Goal: Information Seeking & Learning: Learn about a topic

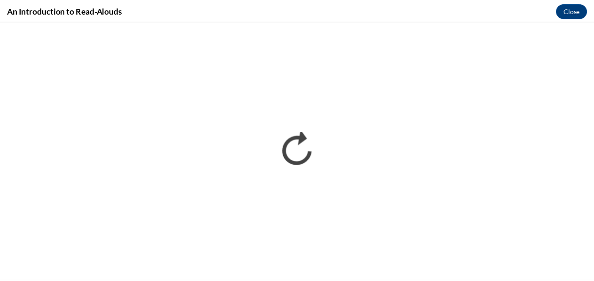
scroll to position [250, 0]
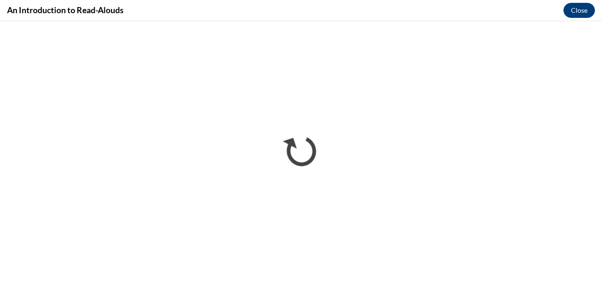
click at [594, 7] on div "An Introduction to Read-Alouds Close" at bounding box center [301, 10] width 602 height 21
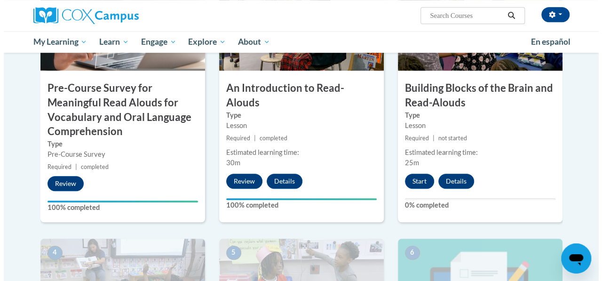
scroll to position [315, 0]
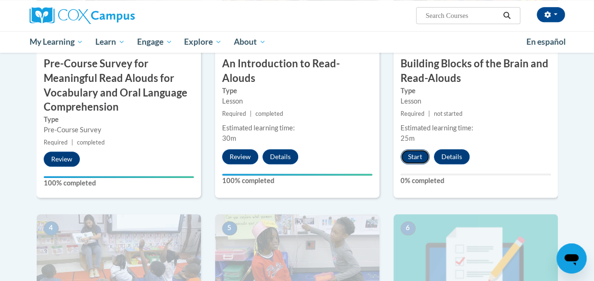
click at [417, 156] on button "Start" at bounding box center [415, 156] width 29 height 15
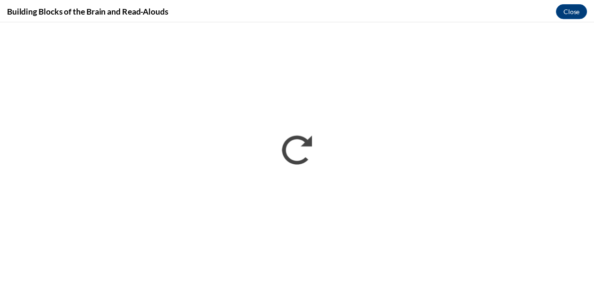
scroll to position [0, 0]
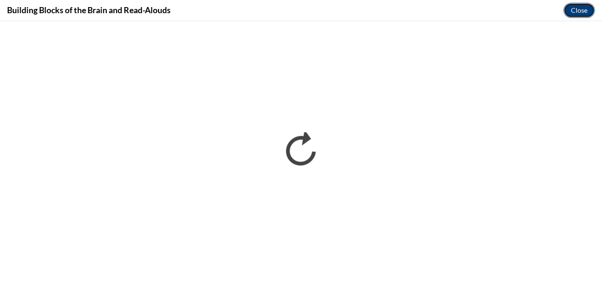
click at [580, 15] on button "Close" at bounding box center [578, 10] width 31 height 15
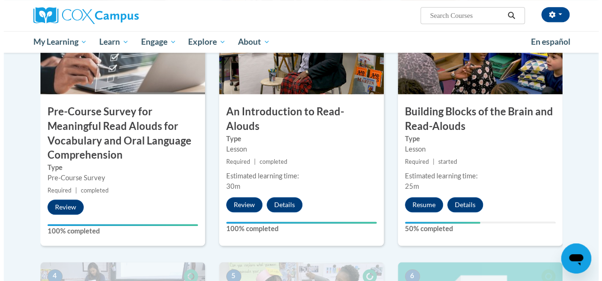
scroll to position [268, 0]
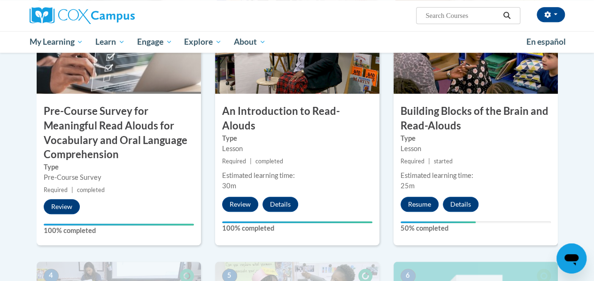
click at [416, 221] on div "Your progress" at bounding box center [438, 222] width 75 height 2
drag, startPoint x: 418, startPoint y: 213, endPoint x: 420, endPoint y: 199, distance: 13.8
click at [420, 199] on div "3 Building Blocks of the Brain and Read-Alouds Type Lesson Required | started E…" at bounding box center [476, 122] width 164 height 245
click at [420, 199] on button "Resume" at bounding box center [420, 203] width 38 height 15
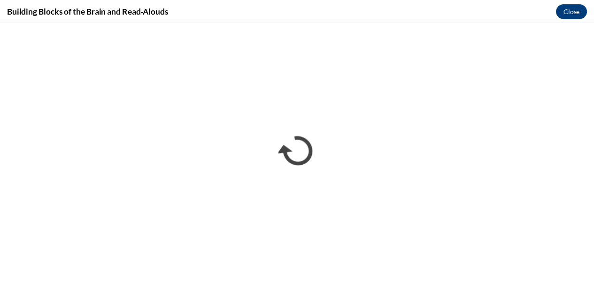
scroll to position [0, 0]
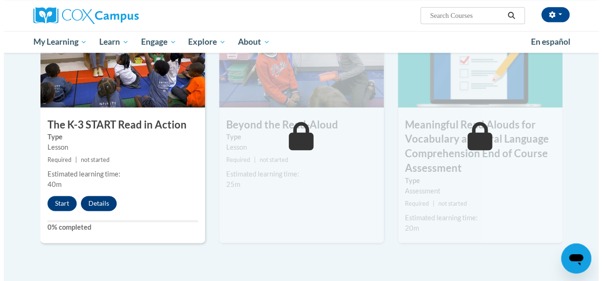
scroll to position [517, 0]
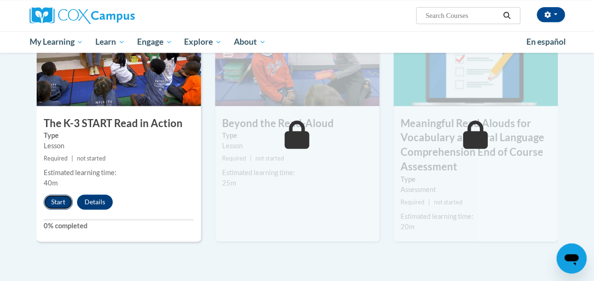
click at [63, 204] on button "Start" at bounding box center [58, 201] width 29 height 15
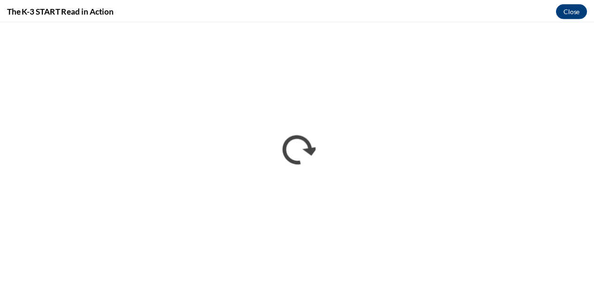
scroll to position [0, 0]
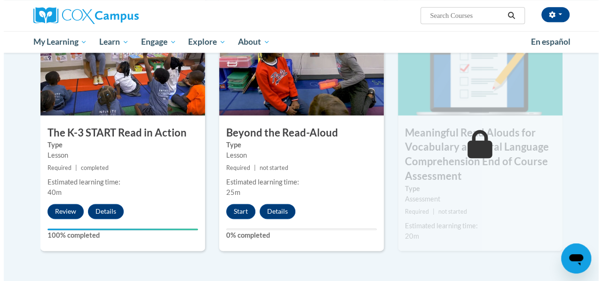
scroll to position [515, 0]
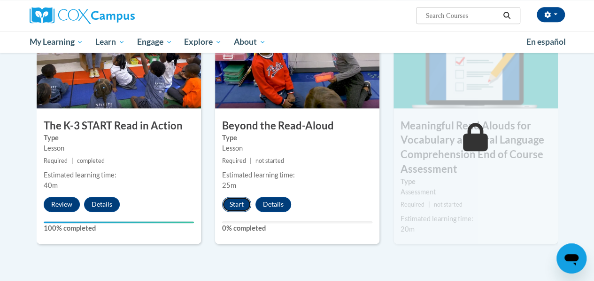
click at [236, 209] on button "Start" at bounding box center [236, 203] width 29 height 15
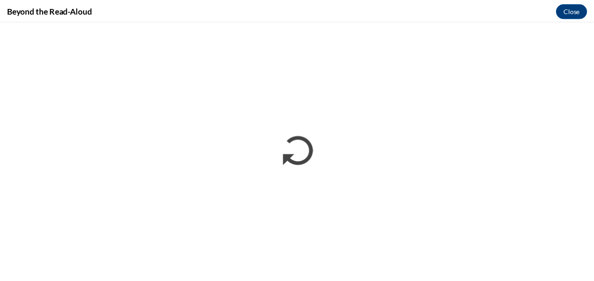
scroll to position [0, 0]
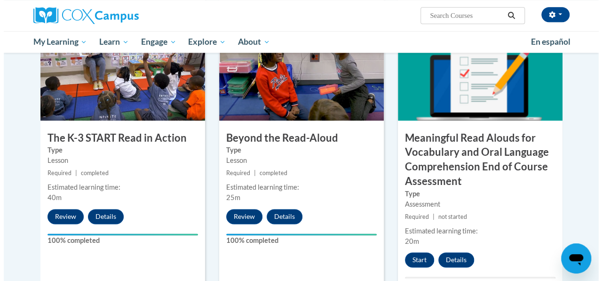
scroll to position [516, 0]
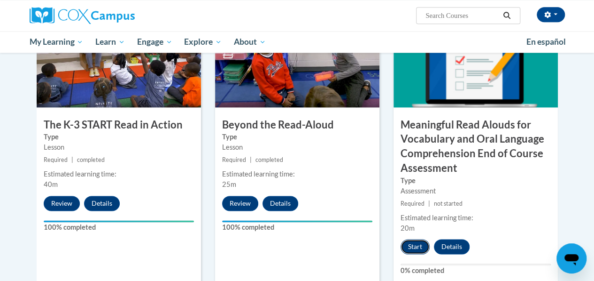
click at [414, 247] on button "Start" at bounding box center [415, 246] width 29 height 15
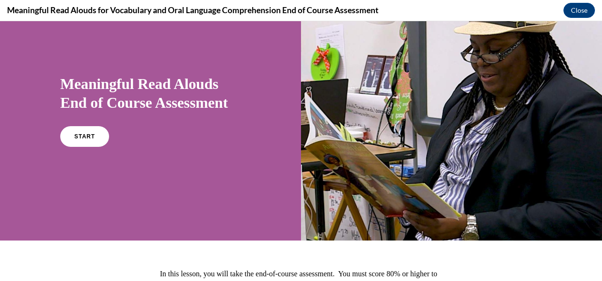
scroll to position [40, 0]
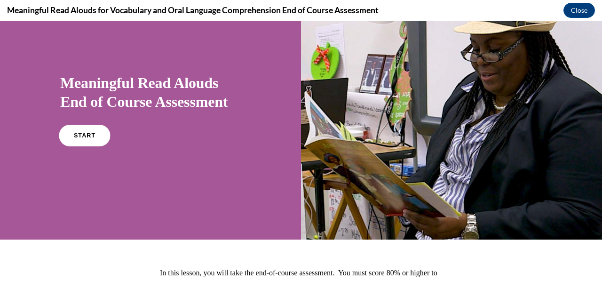
click at [81, 133] on span "START" at bounding box center [85, 135] width 22 height 7
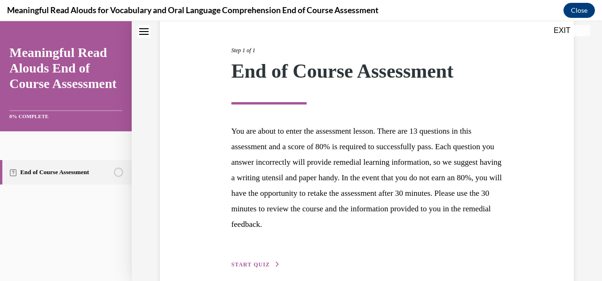
scroll to position [104, 0]
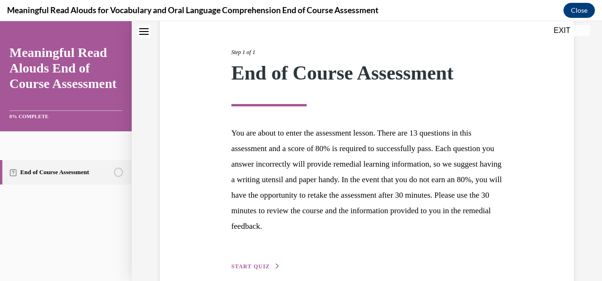
click at [248, 269] on button "START QUIZ" at bounding box center [255, 266] width 49 height 8
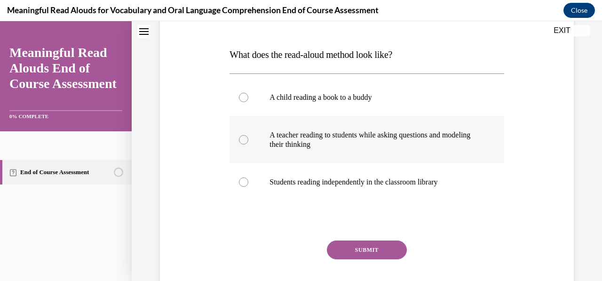
scroll to position [134, 0]
click at [245, 149] on label "A teacher reading to students while asking questions and modeling their thinking" at bounding box center [366, 139] width 274 height 47
click at [245, 144] on input "A teacher reading to students while asking questions and modeling their thinking" at bounding box center [243, 138] width 9 height 9
radio input "true"
click at [347, 254] on button "SUBMIT" at bounding box center [367, 249] width 80 height 19
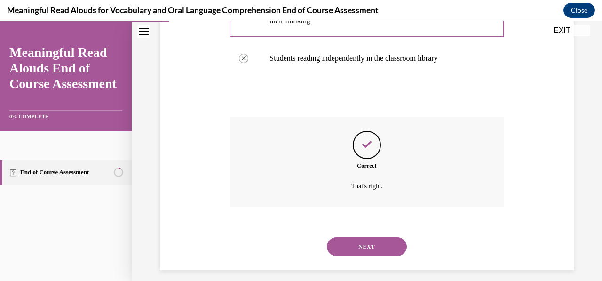
scroll to position [265, 0]
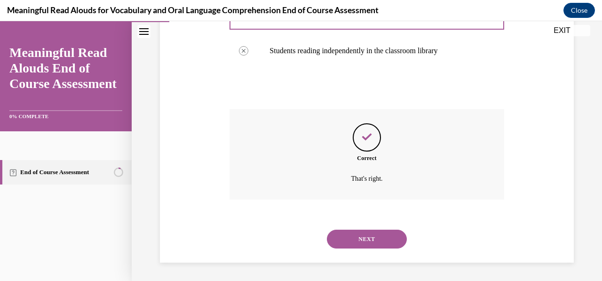
click at [362, 238] on button "NEXT" at bounding box center [367, 238] width 80 height 19
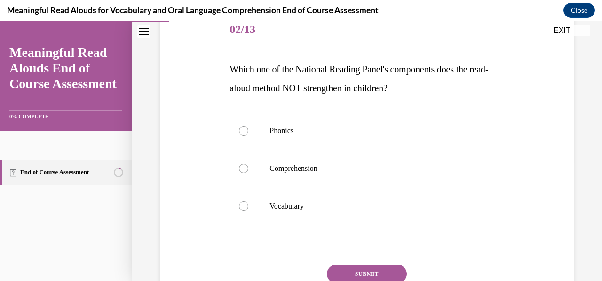
scroll to position [123, 0]
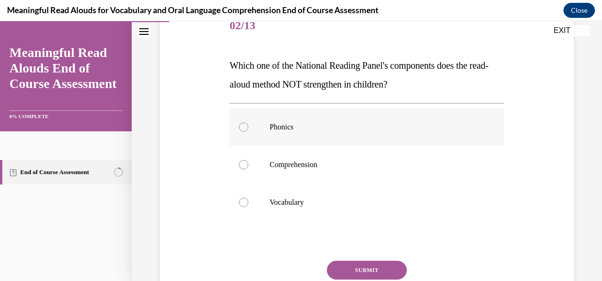
click at [300, 125] on p "Phonics" at bounding box center [374, 126] width 211 height 9
click at [248, 125] on input "Phonics" at bounding box center [243, 126] width 9 height 9
radio input "true"
click at [349, 260] on button "SUBMIT" at bounding box center [367, 269] width 80 height 19
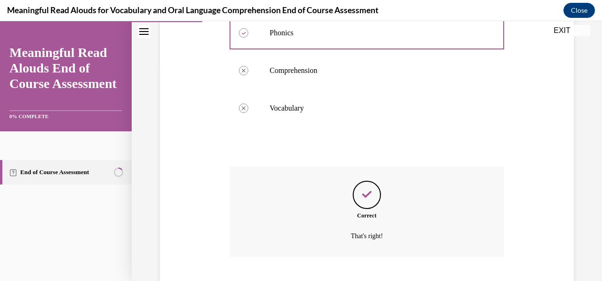
scroll to position [274, 0]
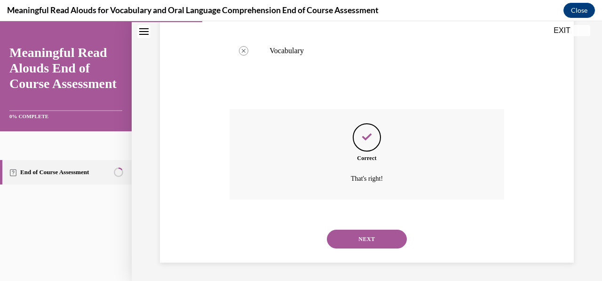
click at [375, 245] on button "NEXT" at bounding box center [367, 238] width 80 height 19
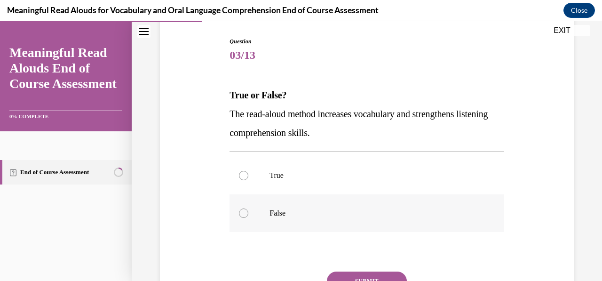
scroll to position [94, 0]
click at [399, 166] on label "True" at bounding box center [366, 175] width 274 height 38
click at [248, 170] on input "True" at bounding box center [243, 174] width 9 height 9
radio input "true"
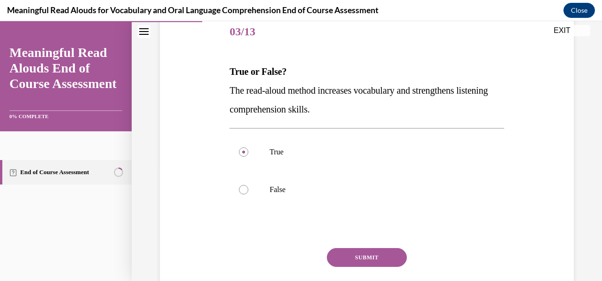
click at [371, 258] on button "SUBMIT" at bounding box center [367, 257] width 80 height 19
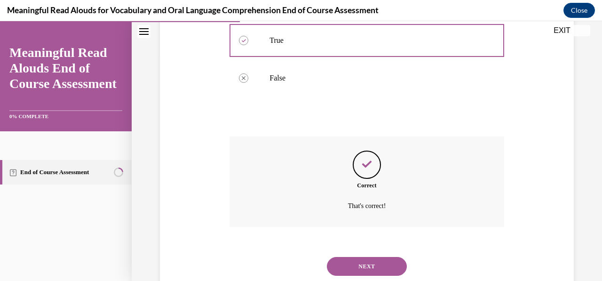
scroll to position [256, 0]
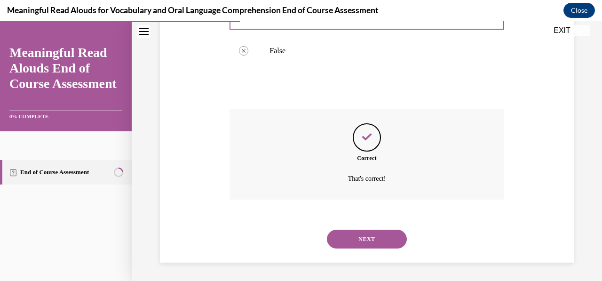
click at [369, 245] on button "NEXT" at bounding box center [367, 238] width 80 height 19
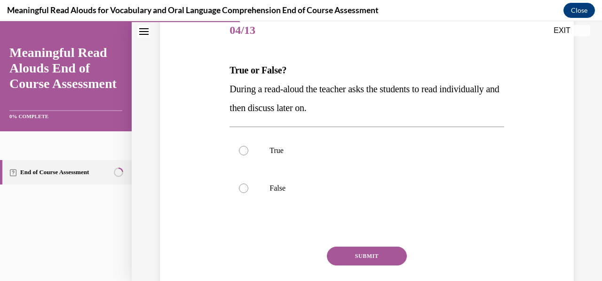
scroll to position [121, 0]
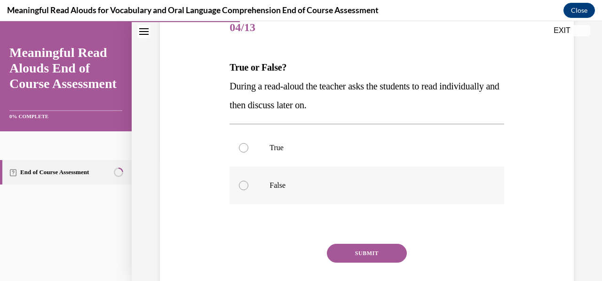
click at [336, 182] on p "False" at bounding box center [374, 184] width 211 height 9
click at [248, 182] on input "False" at bounding box center [243, 184] width 9 height 9
radio input "true"
click at [370, 261] on button "SUBMIT" at bounding box center [367, 252] width 80 height 19
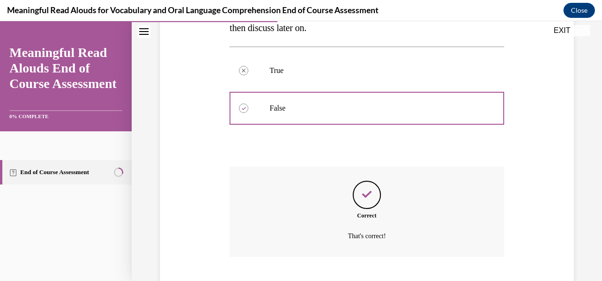
scroll to position [256, 0]
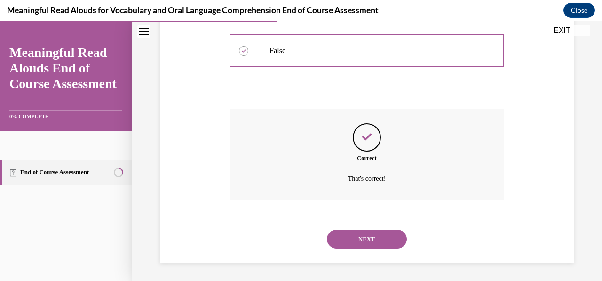
click at [378, 234] on button "NEXT" at bounding box center [367, 238] width 80 height 19
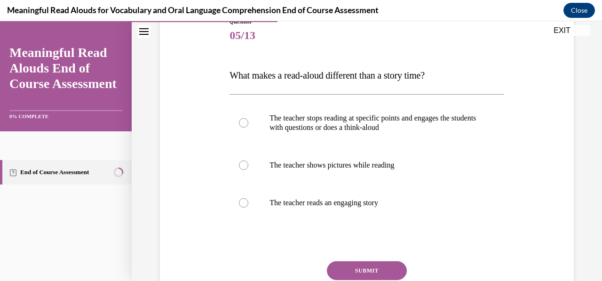
scroll to position [115, 0]
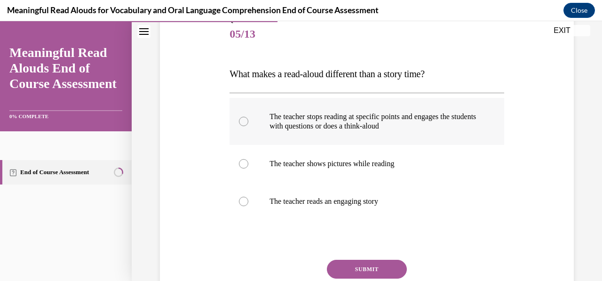
click at [460, 122] on p "The teacher stops reading at specific points and engages the students with ques…" at bounding box center [374, 121] width 211 height 19
click at [248, 122] on input "The teacher stops reading at specific points and engages the students with ques…" at bounding box center [243, 121] width 9 height 9
radio input "true"
click at [386, 260] on button "SUBMIT" at bounding box center [367, 268] width 80 height 19
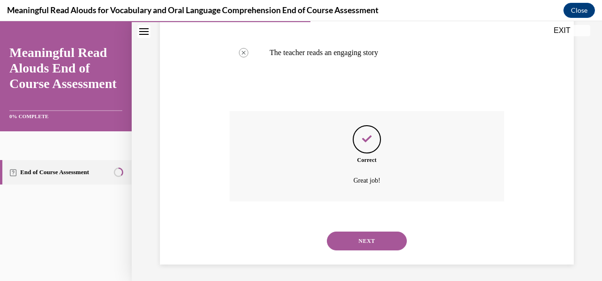
scroll to position [265, 0]
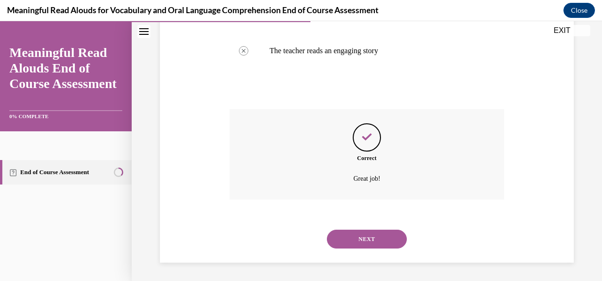
click at [359, 246] on button "NEXT" at bounding box center [367, 238] width 80 height 19
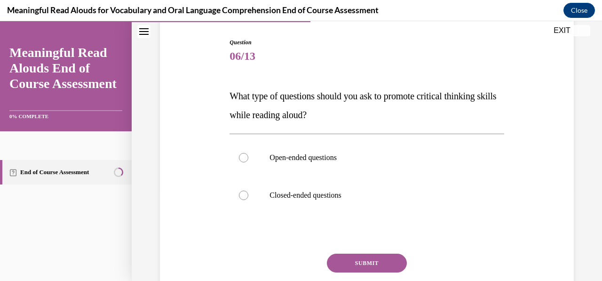
scroll to position [94, 0]
click at [467, 158] on p "Open-ended questions" at bounding box center [374, 156] width 211 height 9
click at [248, 158] on input "Open-ended questions" at bounding box center [243, 156] width 9 height 9
radio input "true"
click at [365, 270] on button "SUBMIT" at bounding box center [367, 261] width 80 height 19
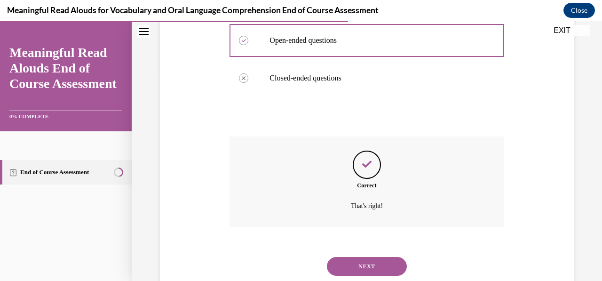
scroll to position [237, 0]
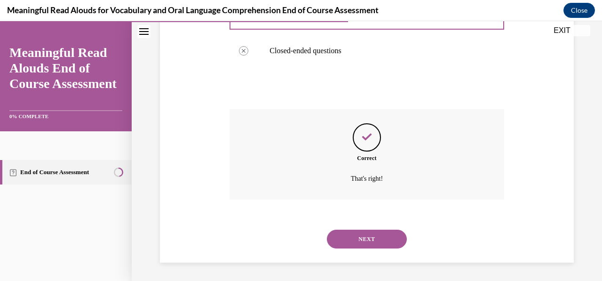
click at [378, 235] on button "NEXT" at bounding box center [367, 238] width 80 height 19
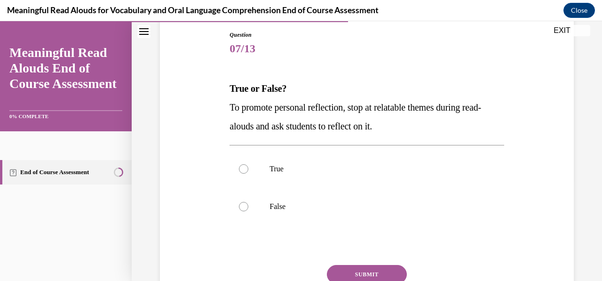
scroll to position [101, 0]
click at [404, 175] on label "True" at bounding box center [366, 168] width 274 height 38
click at [248, 173] on input "True" at bounding box center [243, 168] width 9 height 9
radio input "true"
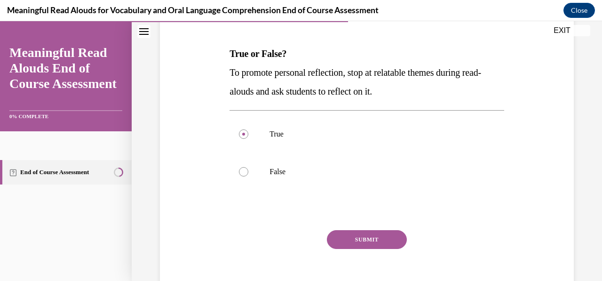
click at [377, 232] on button "SUBMIT" at bounding box center [367, 239] width 80 height 19
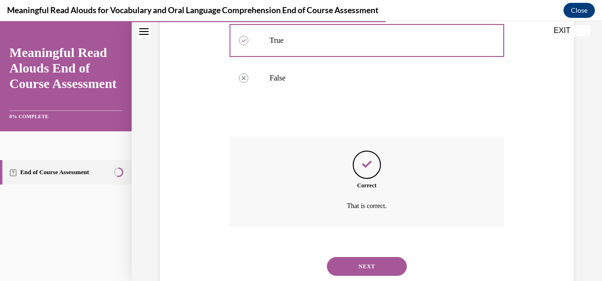
scroll to position [256, 0]
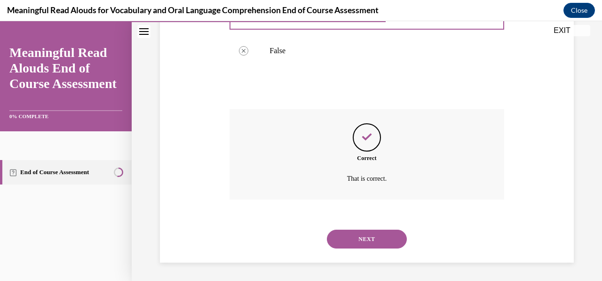
click at [376, 237] on button "NEXT" at bounding box center [367, 238] width 80 height 19
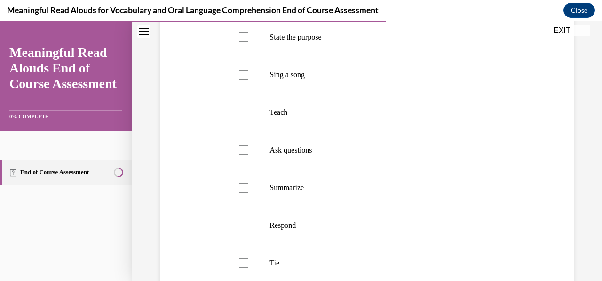
scroll to position [195, 0]
click at [446, 55] on label "State the purpose" at bounding box center [366, 37] width 274 height 38
click at [248, 41] on input "State the purpose" at bounding box center [243, 36] width 9 height 9
checkbox input "true"
click at [430, 93] on label "Sing a song" at bounding box center [366, 74] width 274 height 38
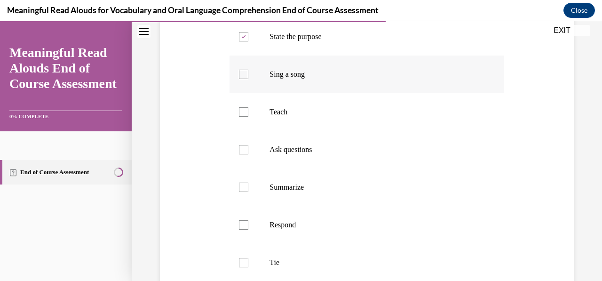
click at [248, 79] on input "Sing a song" at bounding box center [243, 74] width 9 height 9
checkbox input "true"
click at [415, 131] on label "Teach" at bounding box center [366, 112] width 274 height 38
click at [248, 117] on input "Teach" at bounding box center [243, 111] width 9 height 9
checkbox input "true"
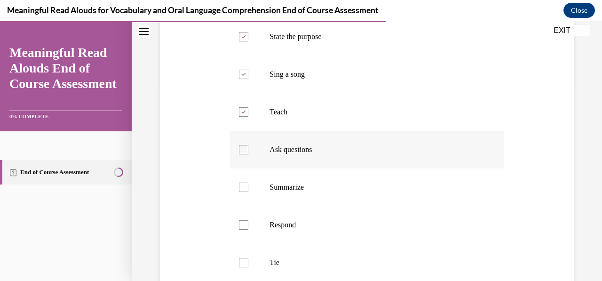
click at [402, 154] on p "Ask questions" at bounding box center [374, 149] width 211 height 9
click at [248, 154] on input "Ask questions" at bounding box center [243, 149] width 9 height 9
checkbox input "true"
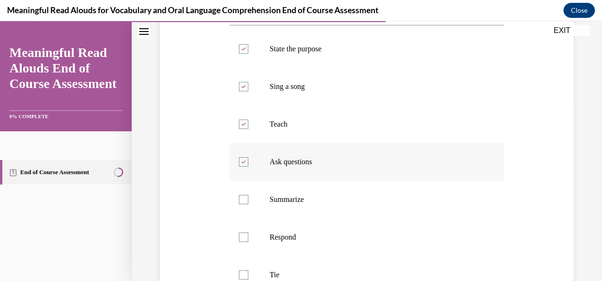
scroll to position [182, 0]
click at [392, 106] on label "Sing a song" at bounding box center [366, 87] width 274 height 38
click at [248, 92] on input "Sing a song" at bounding box center [243, 86] width 9 height 9
checkbox input "false"
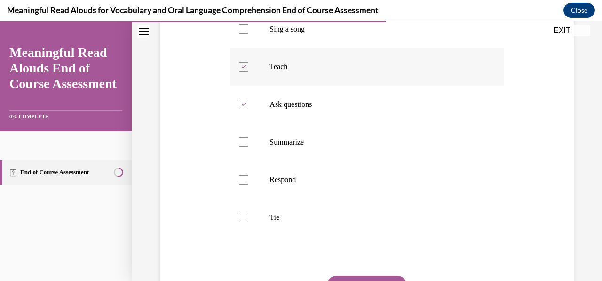
scroll to position [243, 0]
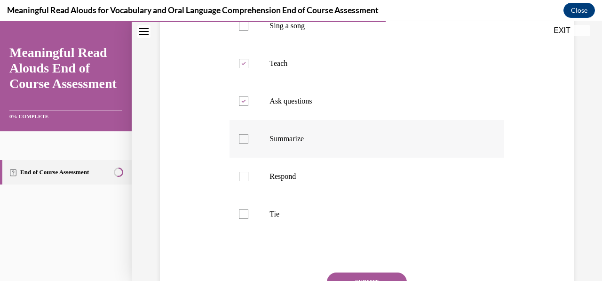
click at [375, 152] on label "Summarize" at bounding box center [366, 139] width 274 height 38
click at [248, 143] on input "Summarize" at bounding box center [243, 138] width 9 height 9
checkbox input "true"
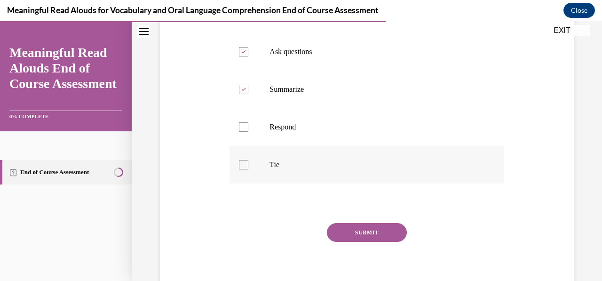
scroll to position [293, 0]
click at [347, 207] on div "Question 08/13 Select the components that make up the K-3 START Read Framework.…" at bounding box center [366, 68] width 274 height 461
click at [363, 183] on label "Tie" at bounding box center [366, 164] width 274 height 38
click at [248, 169] on input "Tie" at bounding box center [243, 163] width 9 height 9
checkbox input "true"
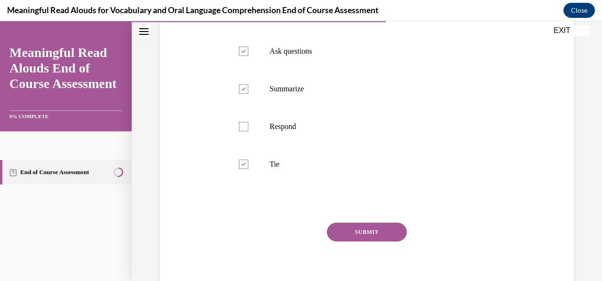
click at [379, 241] on button "SUBMIT" at bounding box center [367, 231] width 80 height 19
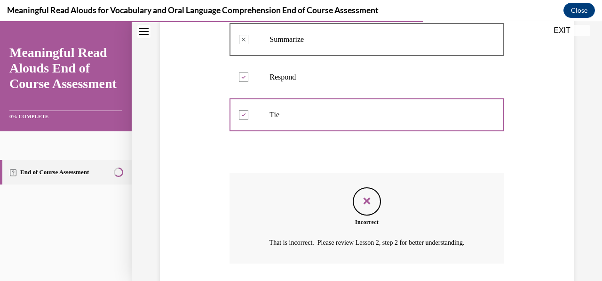
scroll to position [425, 0]
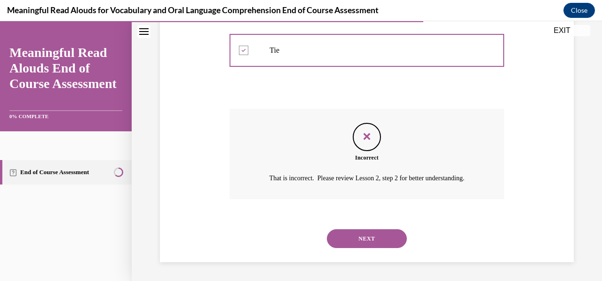
click at [378, 233] on button "NEXT" at bounding box center [367, 238] width 80 height 19
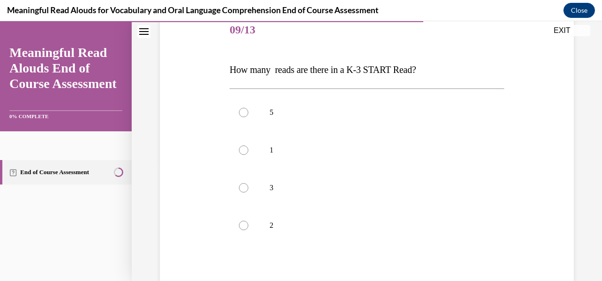
scroll to position [120, 0]
click at [384, 170] on label "3" at bounding box center [366, 186] width 274 height 38
click at [248, 181] on input "3" at bounding box center [243, 185] width 9 height 9
radio input "true"
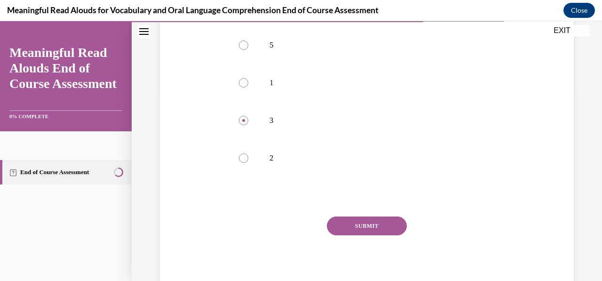
scroll to position [208, 0]
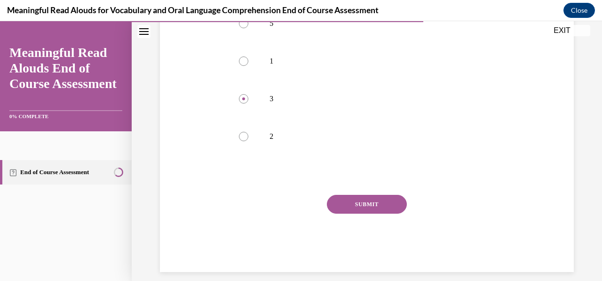
click at [388, 202] on button "SUBMIT" at bounding box center [367, 204] width 80 height 19
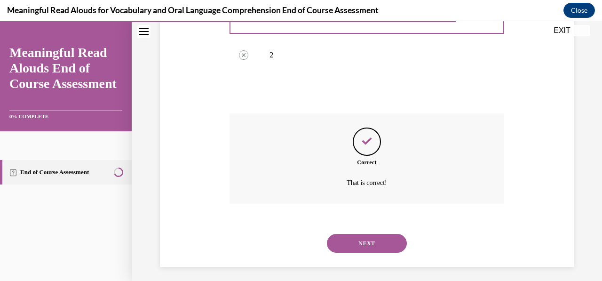
scroll to position [293, 0]
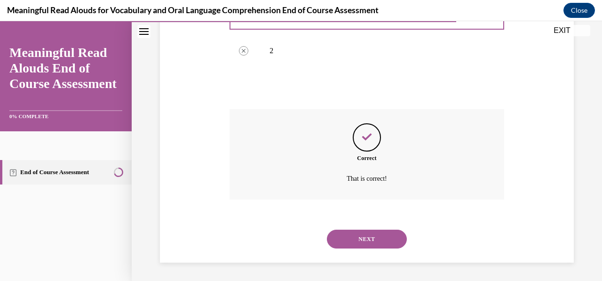
click at [359, 233] on button "NEXT" at bounding box center [367, 238] width 80 height 19
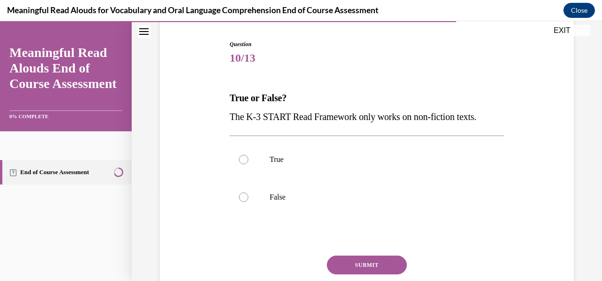
scroll to position [90, 0]
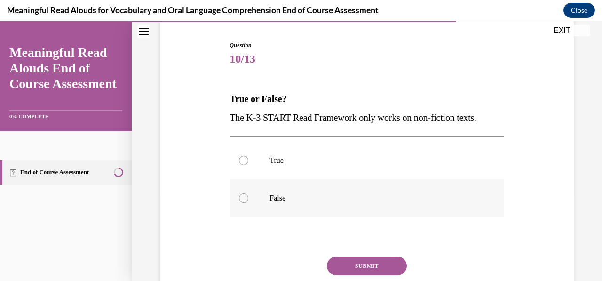
click at [406, 193] on p "False" at bounding box center [374, 197] width 211 height 9
click at [248, 193] on input "False" at bounding box center [243, 197] width 9 height 9
radio input "true"
click at [385, 264] on button "SUBMIT" at bounding box center [367, 265] width 80 height 19
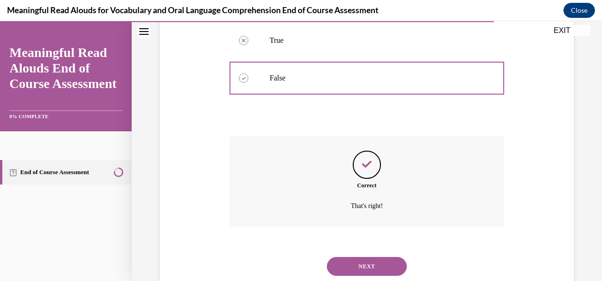
scroll to position [237, 0]
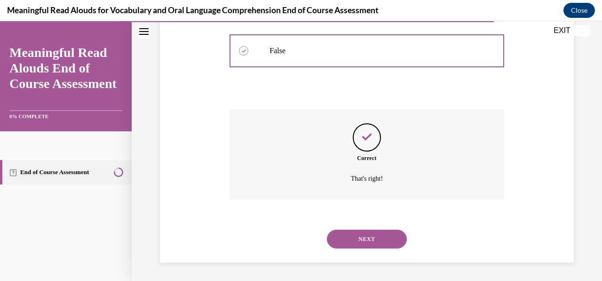
click at [381, 238] on button "NEXT" at bounding box center [367, 238] width 80 height 19
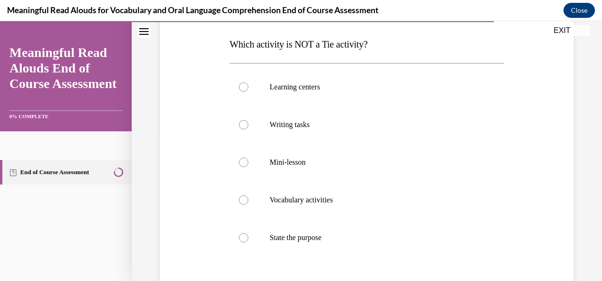
scroll to position [145, 0]
click at [417, 229] on label "State the purpose" at bounding box center [366, 237] width 274 height 38
click at [248, 232] on input "State the purpose" at bounding box center [243, 236] width 9 height 9
radio input "true"
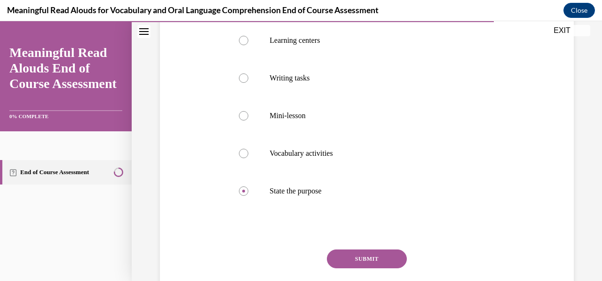
scroll to position [193, 0]
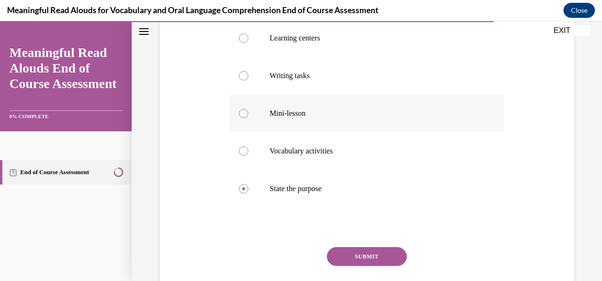
click at [424, 128] on label "Mini-lesson" at bounding box center [366, 113] width 274 height 38
click at [248, 118] on input "Mini-lesson" at bounding box center [243, 113] width 9 height 9
radio input "true"
click at [402, 175] on label "State the purpose" at bounding box center [366, 189] width 274 height 38
click at [248, 184] on input "State the purpose" at bounding box center [243, 188] width 9 height 9
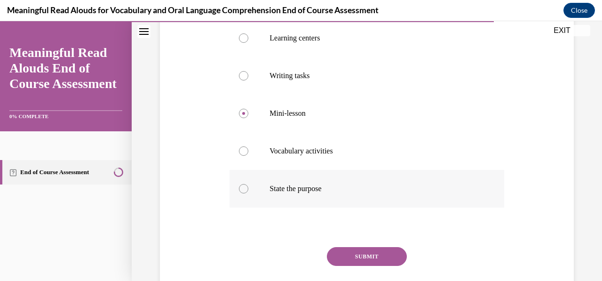
radio input "true"
click at [383, 250] on button "SUBMIT" at bounding box center [367, 256] width 80 height 19
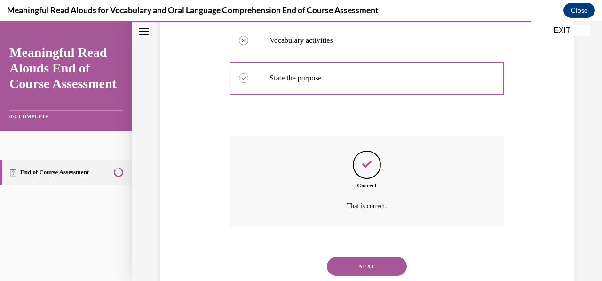
scroll to position [331, 0]
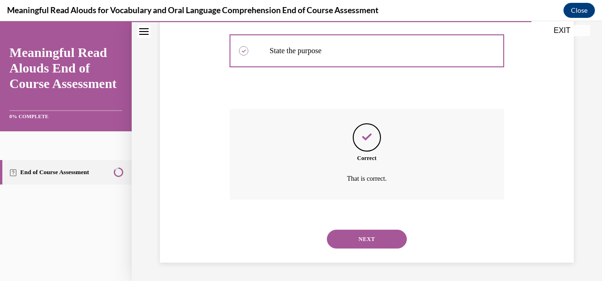
click at [366, 237] on button "NEXT" at bounding box center [367, 238] width 80 height 19
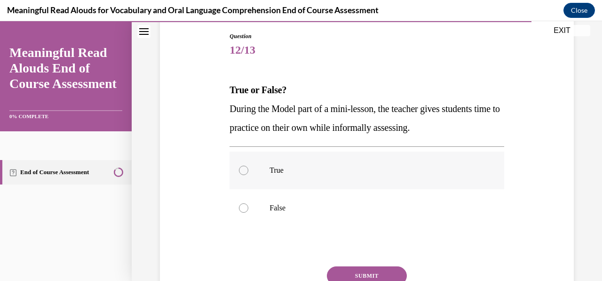
scroll to position [120, 0]
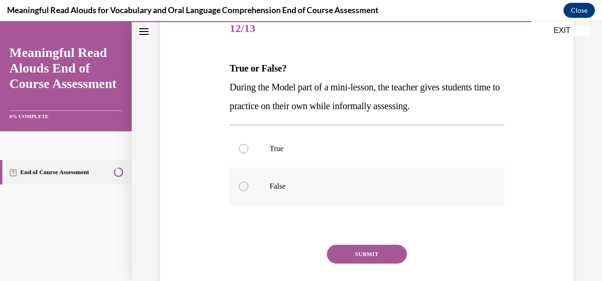
click at [398, 188] on p "False" at bounding box center [374, 185] width 211 height 9
click at [248, 188] on input "False" at bounding box center [243, 185] width 9 height 9
radio input "true"
click at [386, 251] on button "SUBMIT" at bounding box center [367, 253] width 80 height 19
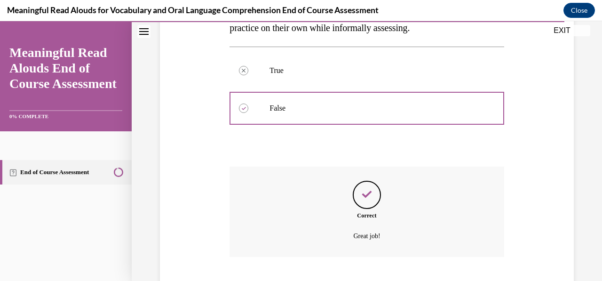
scroll to position [256, 0]
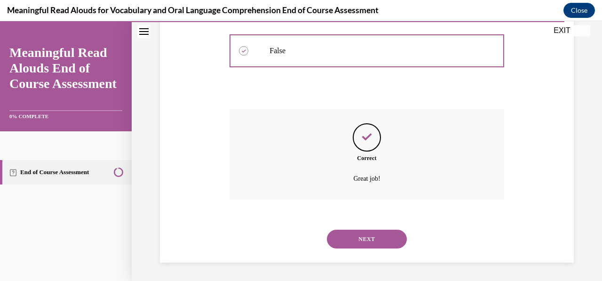
click at [384, 234] on button "NEXT" at bounding box center [367, 238] width 80 height 19
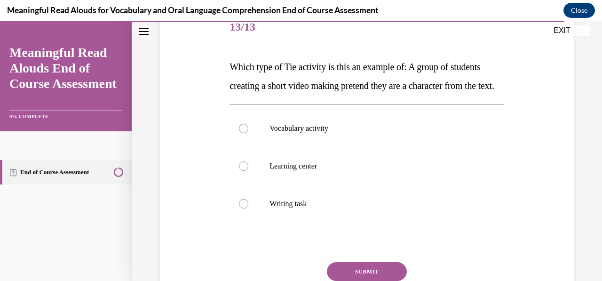
scroll to position [124, 0]
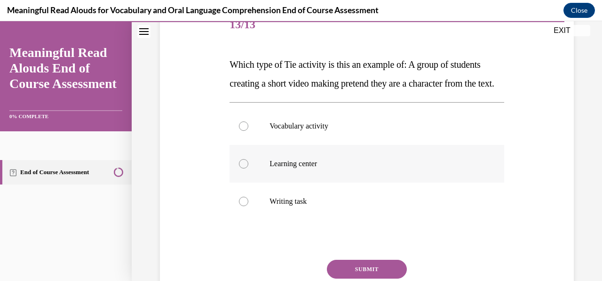
click at [340, 168] on p "Learning center" at bounding box center [374, 163] width 211 height 9
click at [248, 168] on input "Learning center" at bounding box center [243, 163] width 9 height 9
radio input "true"
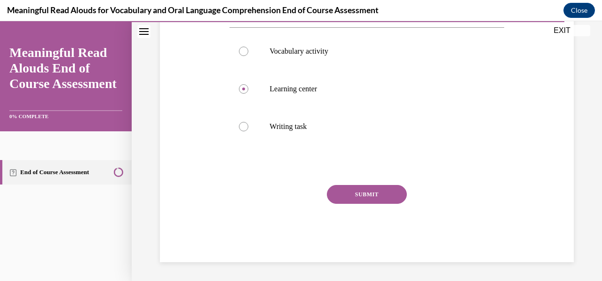
click at [377, 200] on button "SUBMIT" at bounding box center [367, 194] width 80 height 19
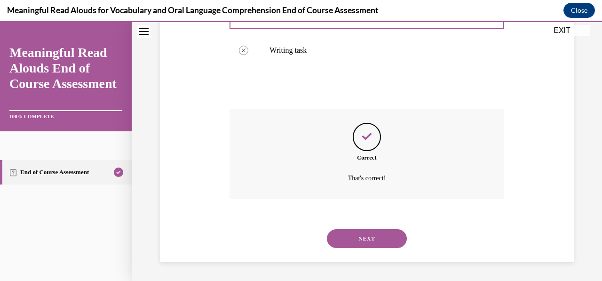
scroll to position [293, 0]
click at [373, 241] on button "NEXT" at bounding box center [367, 238] width 80 height 19
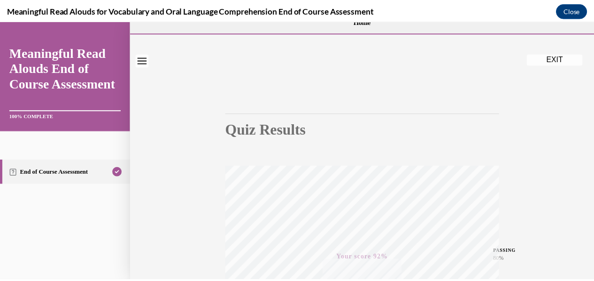
scroll to position [0, 0]
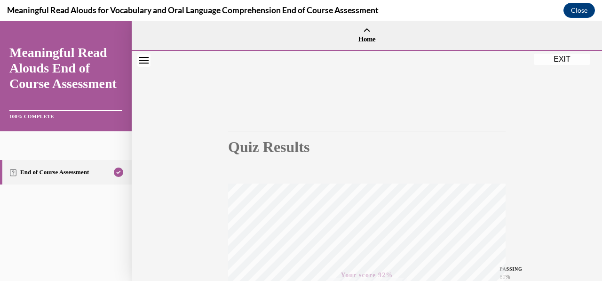
drag, startPoint x: 571, startPoint y: 64, endPoint x: 337, endPoint y: 137, distance: 244.1
click at [571, 64] on button "EXIT" at bounding box center [561, 59] width 56 height 11
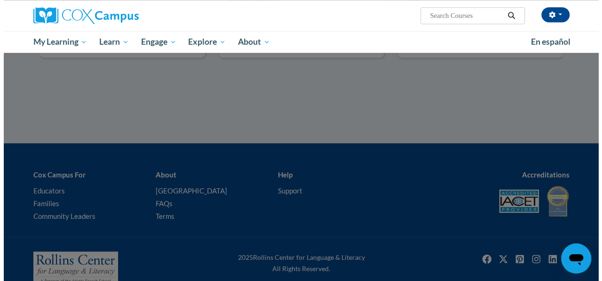
scroll to position [747, 0]
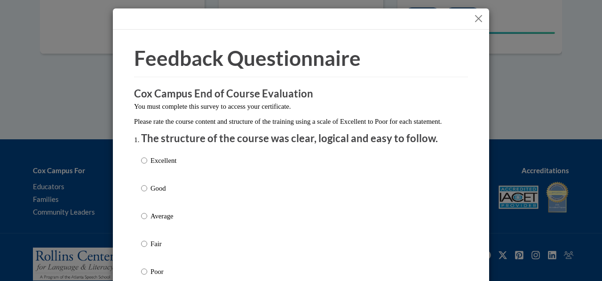
click at [237, 197] on div "Excellent Good Average Fair Poor" at bounding box center [301, 226] width 320 height 153
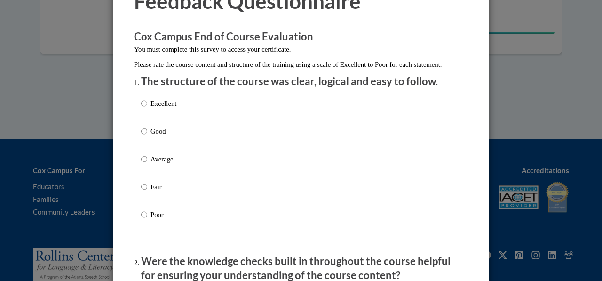
scroll to position [57, 0]
click at [150, 136] on p "Good" at bounding box center [163, 130] width 26 height 10
click at [147, 136] on input "Good" at bounding box center [144, 130] width 6 height 10
radio input "true"
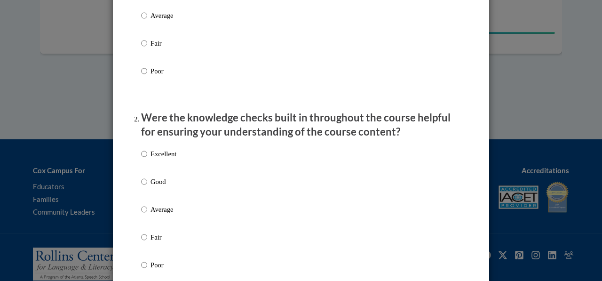
click at [170, 187] on p "Good" at bounding box center [163, 181] width 26 height 10
click at [147, 187] on input "Good" at bounding box center [144, 181] width 6 height 10
radio input "true"
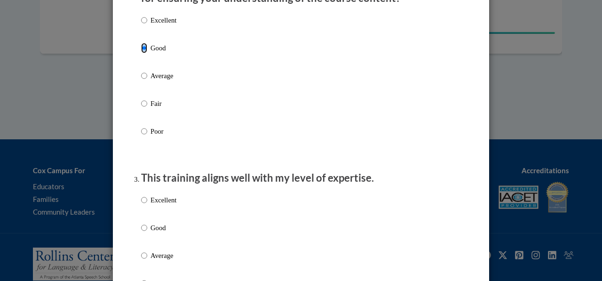
scroll to position [341, 0]
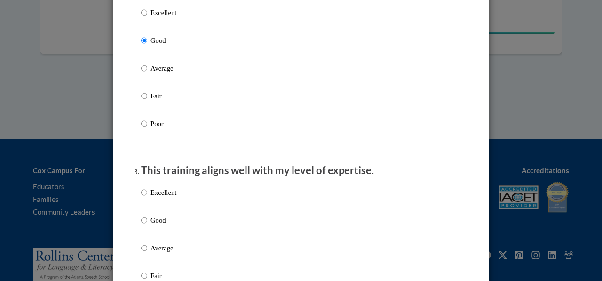
click at [161, 224] on p "Good" at bounding box center [163, 220] width 26 height 10
click at [147, 224] on input "Good" at bounding box center [144, 220] width 6 height 10
radio input "true"
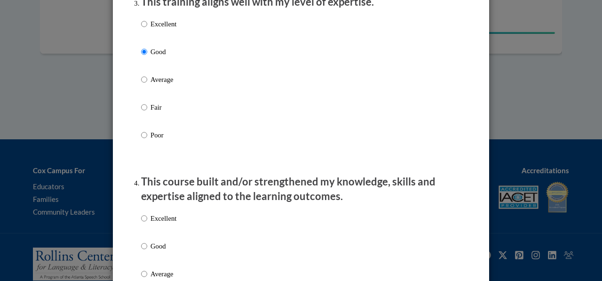
click at [156, 251] on p "Good" at bounding box center [163, 246] width 26 height 10
click at [147, 251] on input "Good" at bounding box center [144, 246] width 6 height 10
radio input "true"
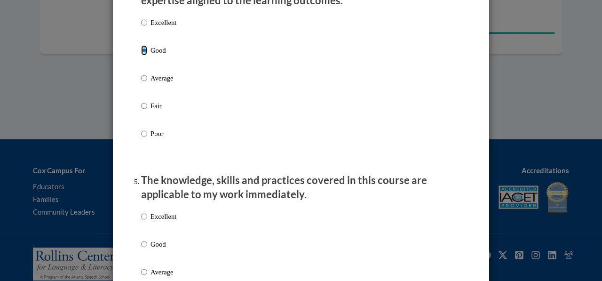
scroll to position [706, 0]
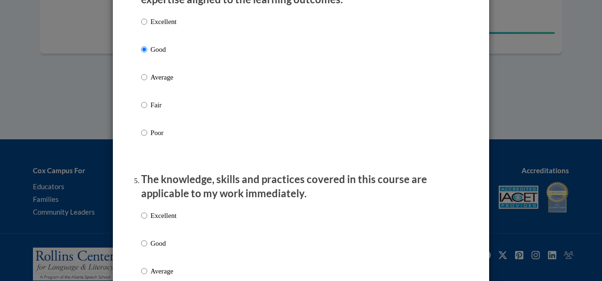
click at [157, 248] on p "Good" at bounding box center [163, 243] width 26 height 10
click at [147, 248] on input "Good" at bounding box center [144, 243] width 6 height 10
radio input "true"
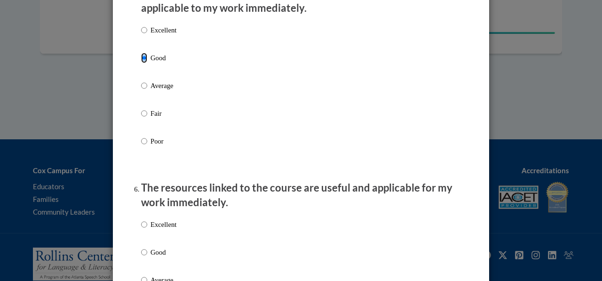
scroll to position [899, 0]
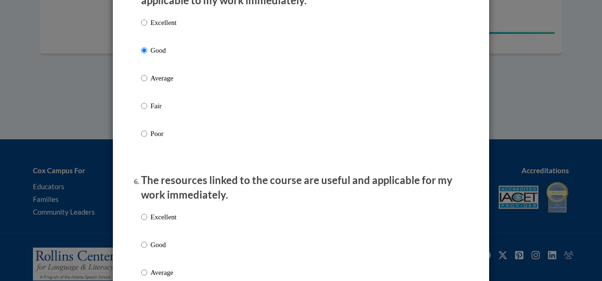
click at [154, 250] on p "Good" at bounding box center [163, 244] width 26 height 10
click at [147, 250] on input "Good" at bounding box center [144, 244] width 6 height 10
radio input "true"
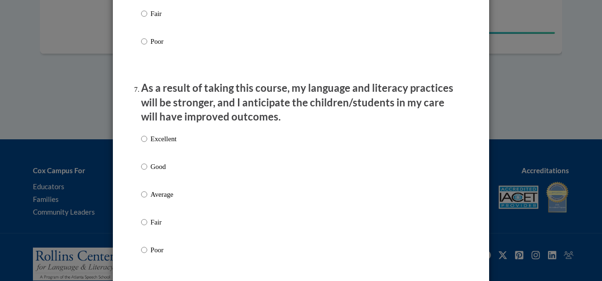
scroll to position [1186, 0]
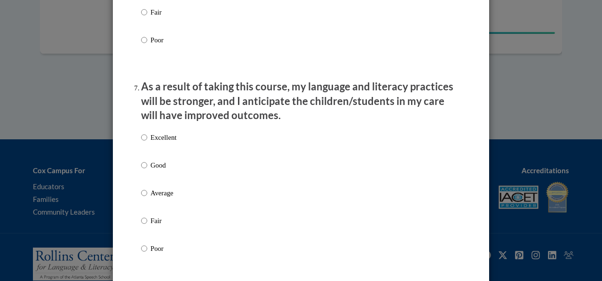
click at [162, 170] on p "Good" at bounding box center [163, 165] width 26 height 10
click at [147, 170] on input "Good" at bounding box center [144, 165] width 6 height 10
radio input "true"
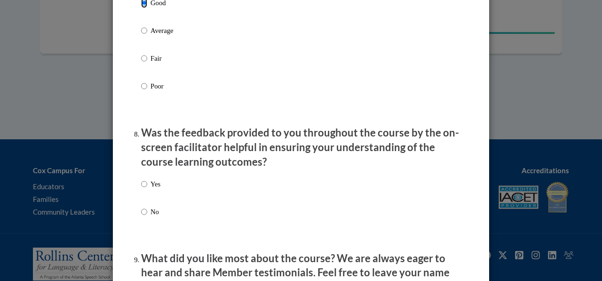
scroll to position [1349, 0]
click at [156, 188] on p "Yes" at bounding box center [155, 183] width 10 height 10
click at [147, 188] on input "Yes" at bounding box center [144, 183] width 6 height 10
radio input "true"
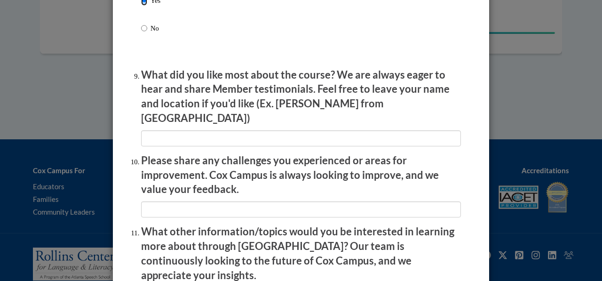
scroll to position [1673, 0]
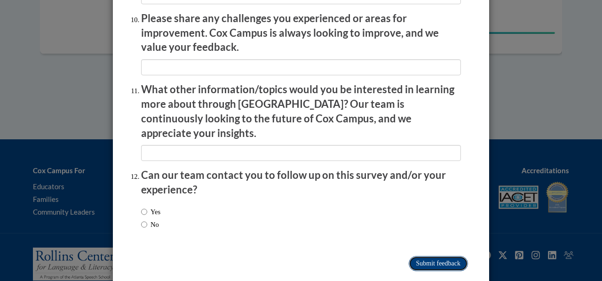
click at [450, 256] on input "Submit feedback" at bounding box center [437, 263] width 59 height 15
